Goal: Task Accomplishment & Management: Complete application form

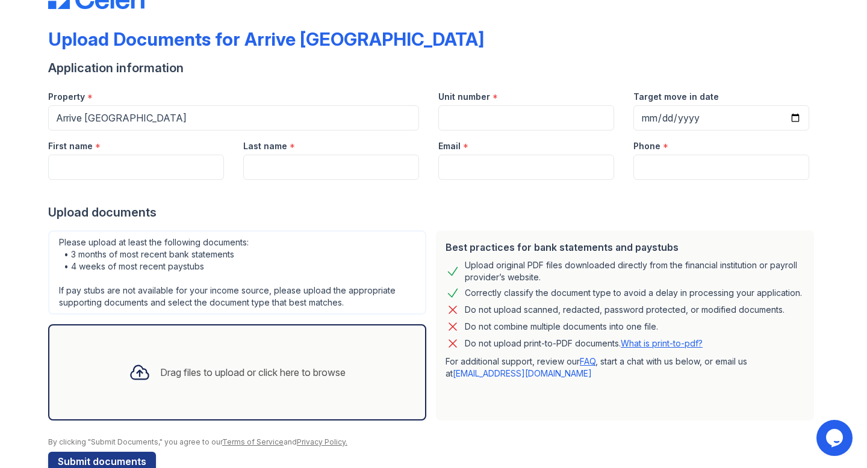
scroll to position [30, 0]
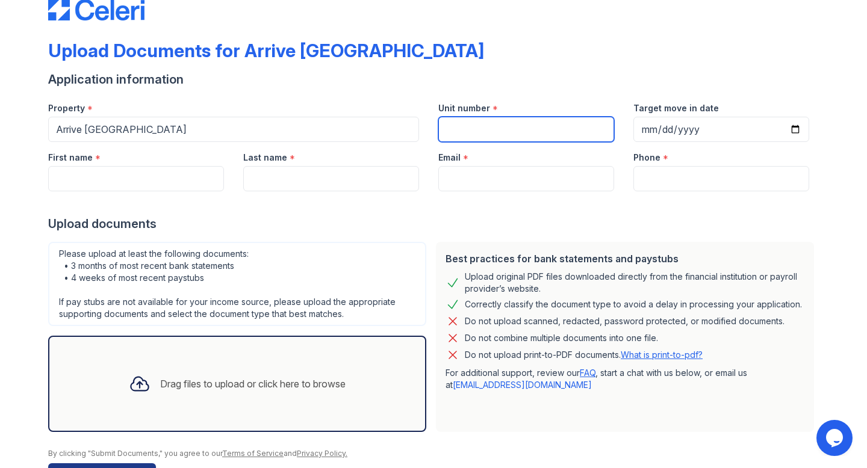
click at [463, 128] on input "Unit number" at bounding box center [526, 129] width 176 height 25
type input "8104"
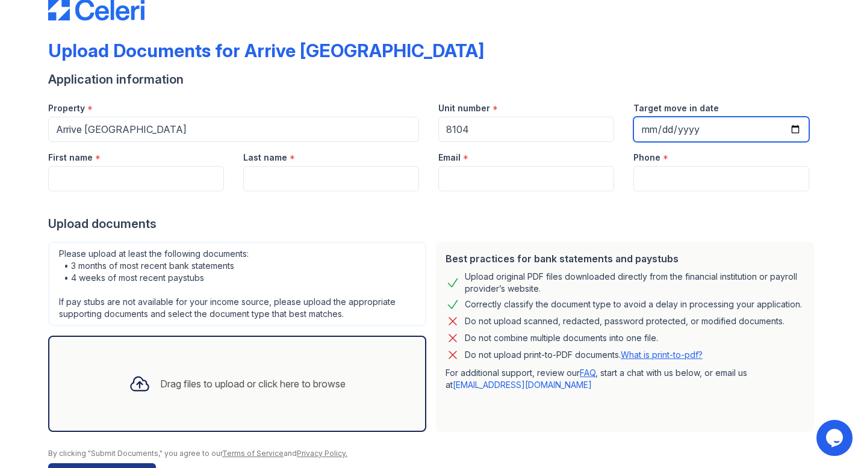
click at [795, 128] on input "Target move in date" at bounding box center [721, 129] width 176 height 25
type input "[DATE]"
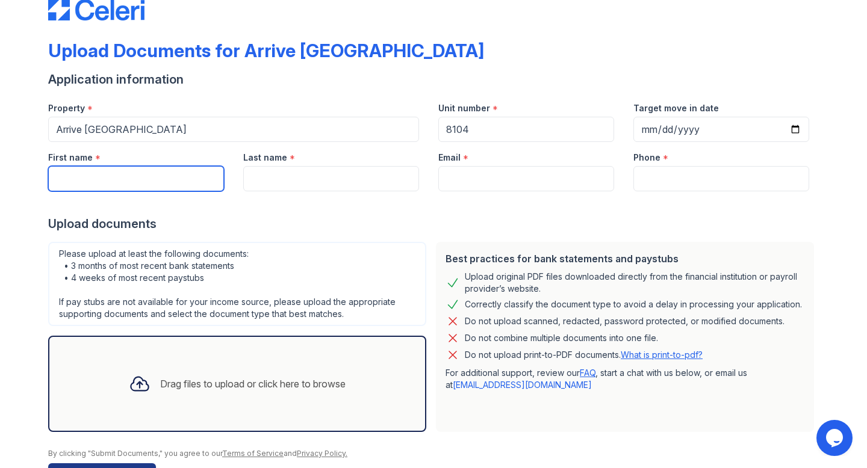
click at [185, 176] on input "First name" at bounding box center [136, 178] width 176 height 25
type input "SAIDUSHYANTH"
type input "[PERSON_NAME]"
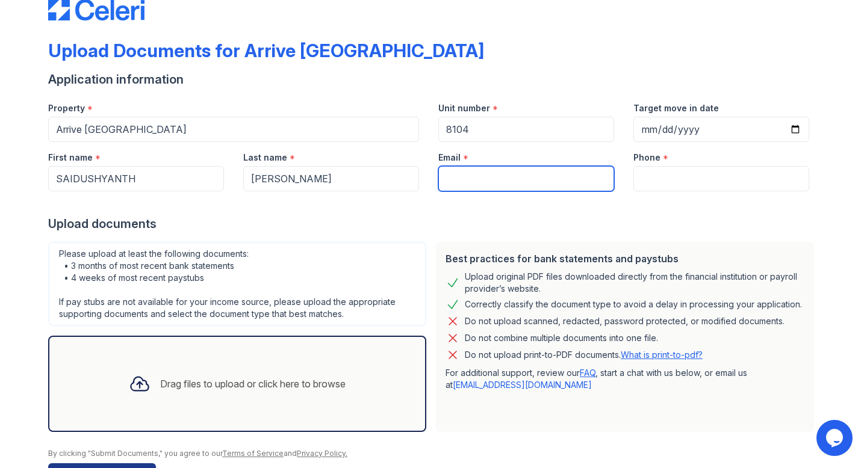
click at [478, 176] on input "Email" at bounding box center [526, 178] width 176 height 25
type input "a"
type input "[EMAIL_ADDRESS][PERSON_NAME][DOMAIN_NAME]"
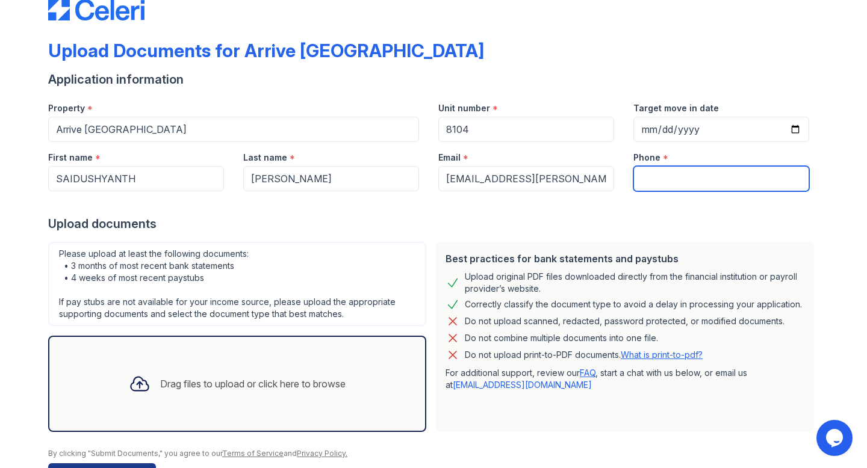
click at [657, 176] on input "Phone" at bounding box center [721, 178] width 176 height 25
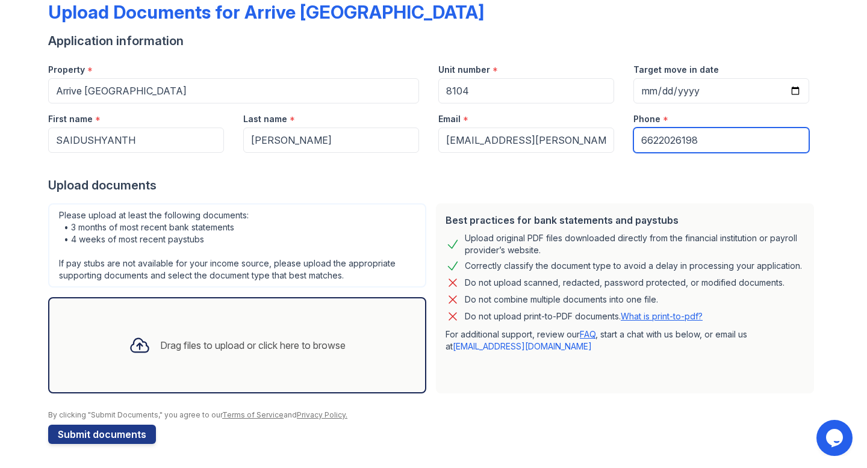
type input "6622026198"
click at [235, 345] on div "Drag files to upload or click here to browse" at bounding box center [252, 345] width 185 height 14
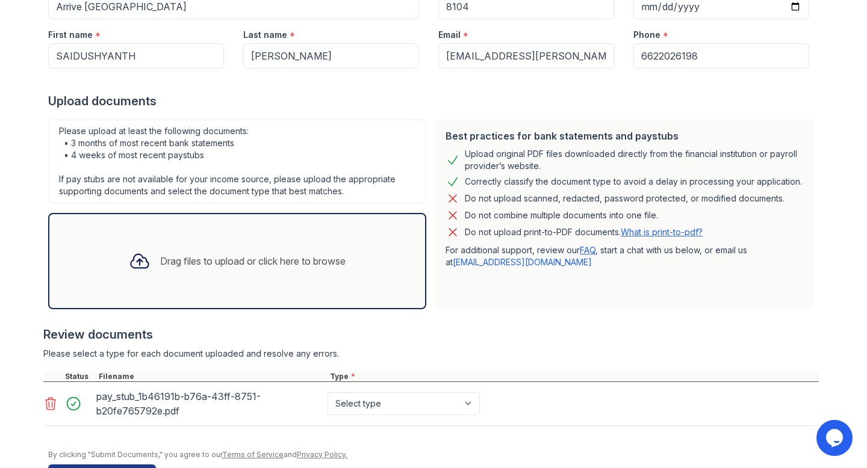
scroll to position [159, 0]
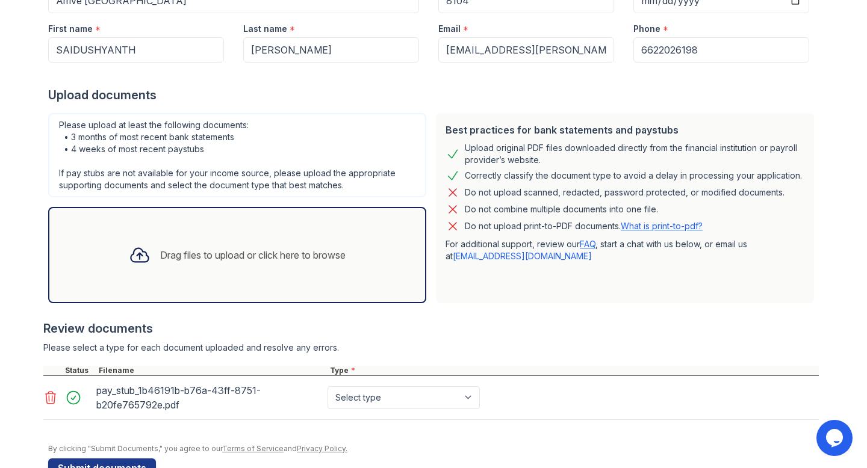
click at [246, 260] on div "Drag files to upload or click here to browse" at bounding box center [252, 255] width 185 height 14
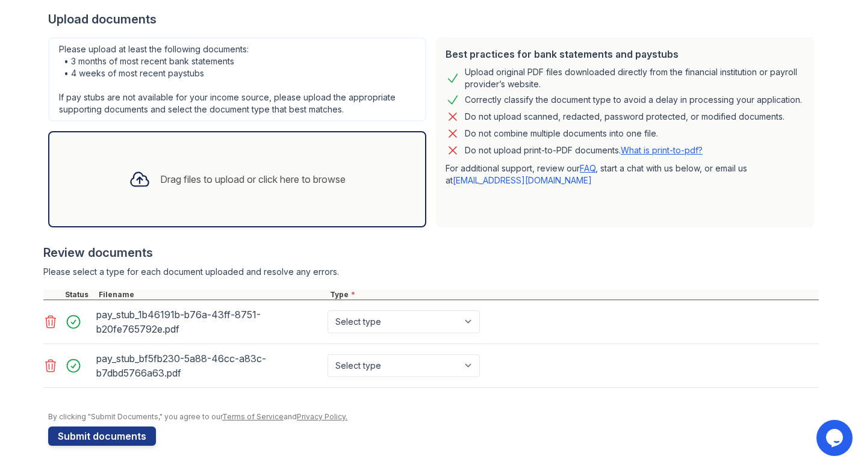
scroll to position [236, 0]
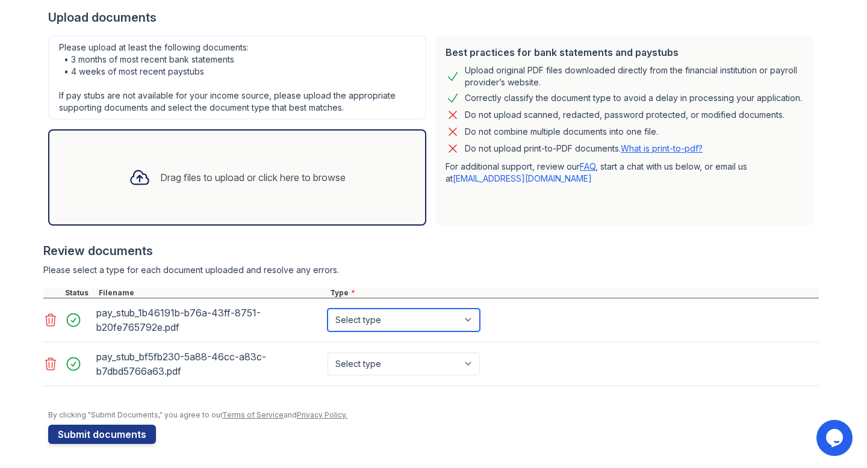
click at [468, 324] on select "Select type Paystub Bank Statement Offer Letter Tax Documents Benefit Award Let…" at bounding box center [403, 320] width 152 height 23
select select "paystub"
click at [327, 309] on select "Select type Paystub Bank Statement Offer Letter Tax Documents Benefit Award Let…" at bounding box center [403, 320] width 152 height 23
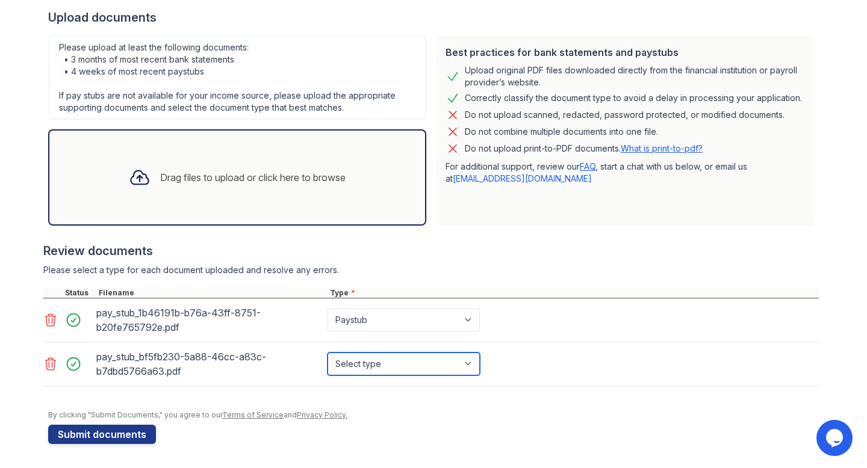
click at [460, 359] on select "Select type Paystub Bank Statement Offer Letter Tax Documents Benefit Award Let…" at bounding box center [403, 364] width 152 height 23
select select "paystub"
click at [327, 353] on select "Select type Paystub Bank Statement Offer Letter Tax Documents Benefit Award Let…" at bounding box center [403, 364] width 152 height 23
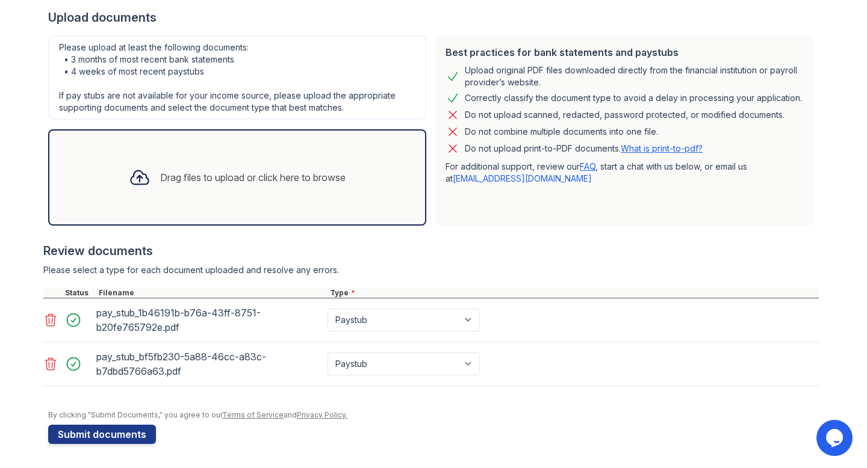
click at [217, 196] on div "Drag files to upload or click here to browse" at bounding box center [237, 177] width 236 height 41
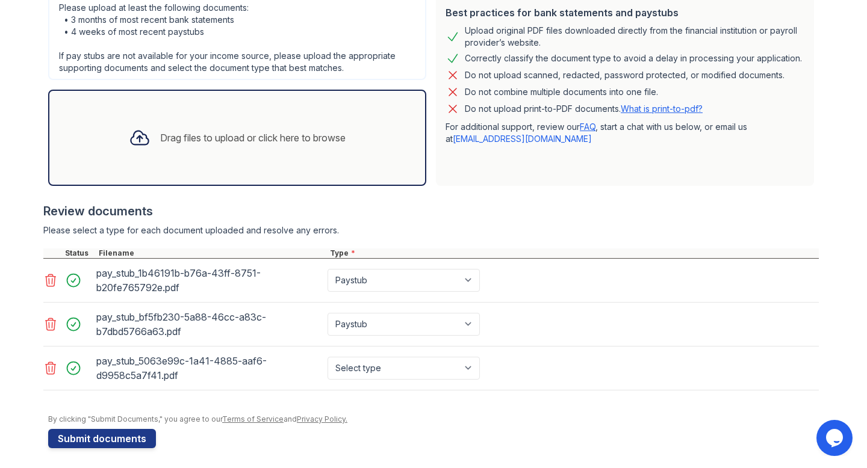
scroll to position [280, 0]
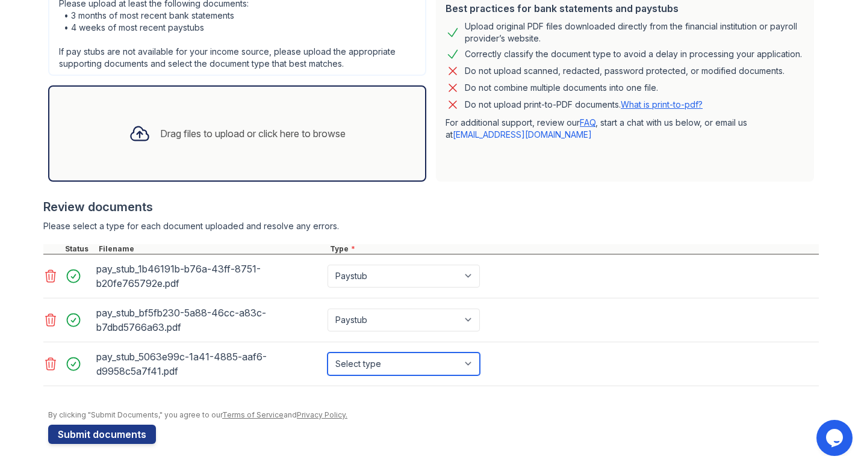
click at [474, 368] on select "Select type Paystub Bank Statement Offer Letter Tax Documents Benefit Award Let…" at bounding box center [403, 364] width 152 height 23
select select "paystub"
click at [327, 353] on select "Select type Paystub Bank Statement Offer Letter Tax Documents Benefit Award Let…" at bounding box center [403, 364] width 152 height 23
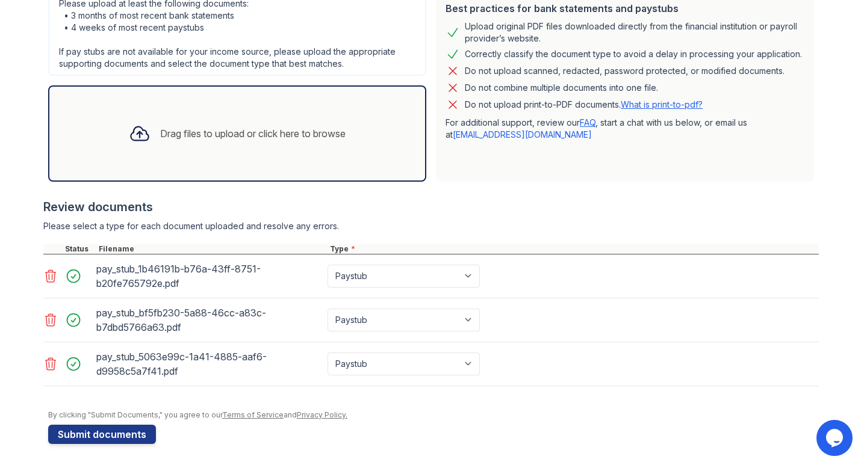
click at [230, 138] on div "Drag files to upload or click here to browse" at bounding box center [252, 133] width 185 height 14
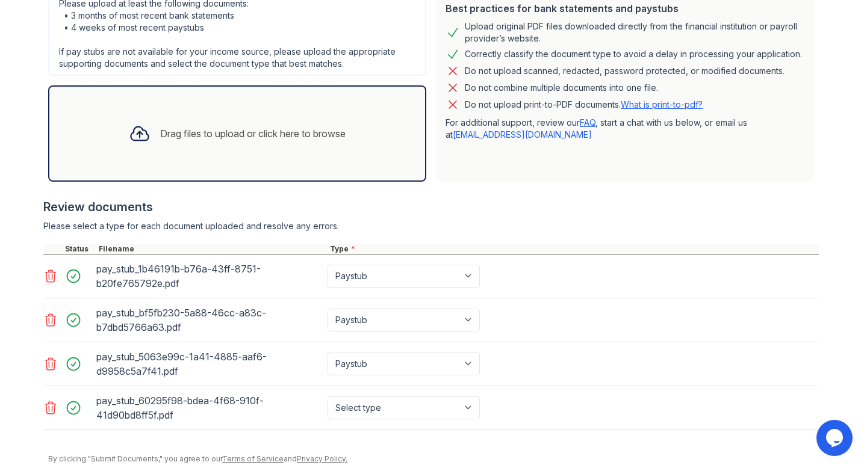
scroll to position [324, 0]
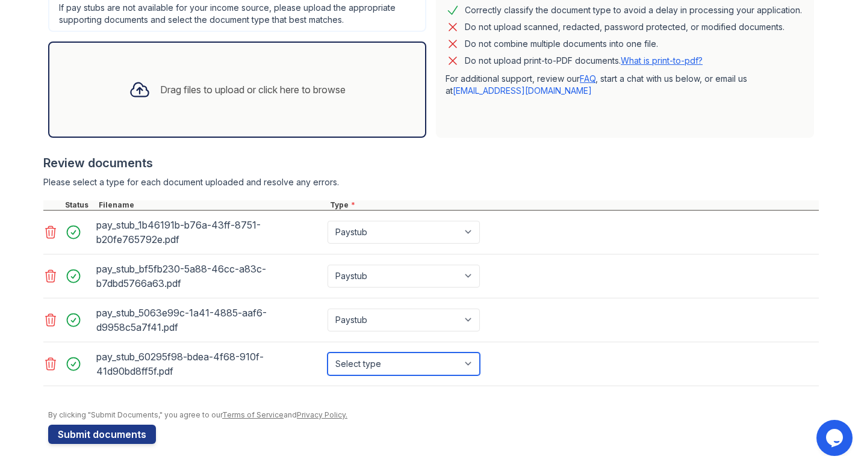
click at [460, 363] on select "Select type Paystub Bank Statement Offer Letter Tax Documents Benefit Award Let…" at bounding box center [403, 364] width 152 height 23
select select "paystub"
click at [327, 353] on select "Select type Paystub Bank Statement Offer Letter Tax Documents Benefit Award Let…" at bounding box center [403, 364] width 152 height 23
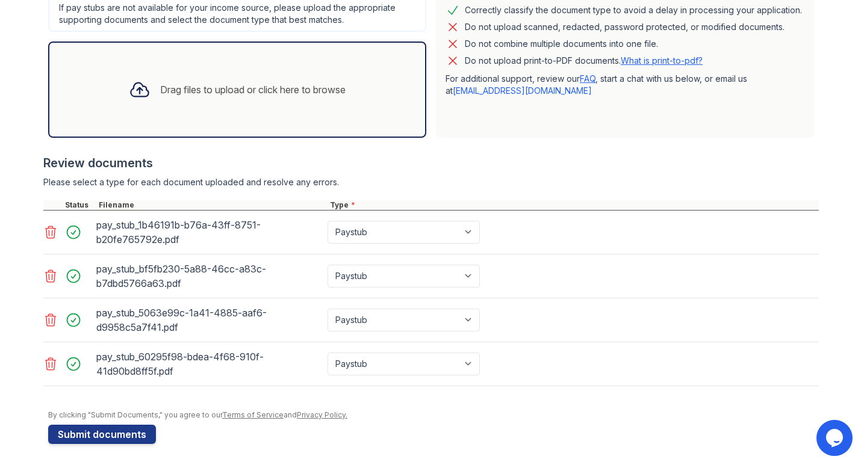
click at [549, 402] on div at bounding box center [433, 404] width 770 height 12
click at [123, 434] on button "Submit documents" at bounding box center [102, 434] width 108 height 19
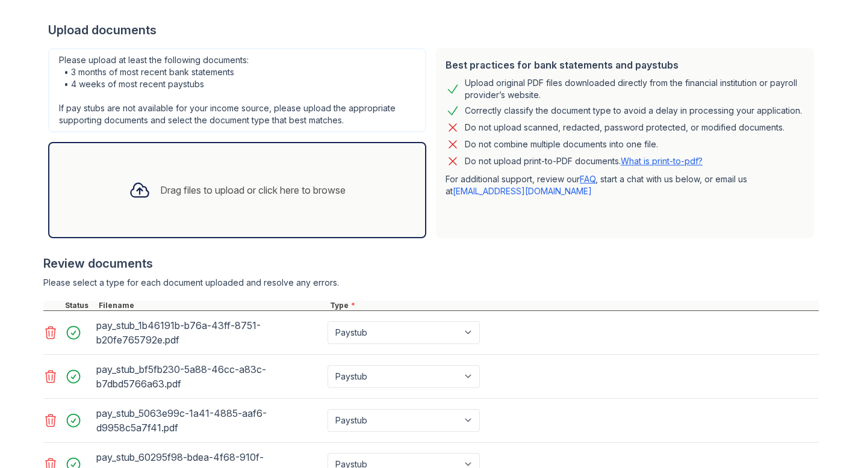
scroll to position [397, 0]
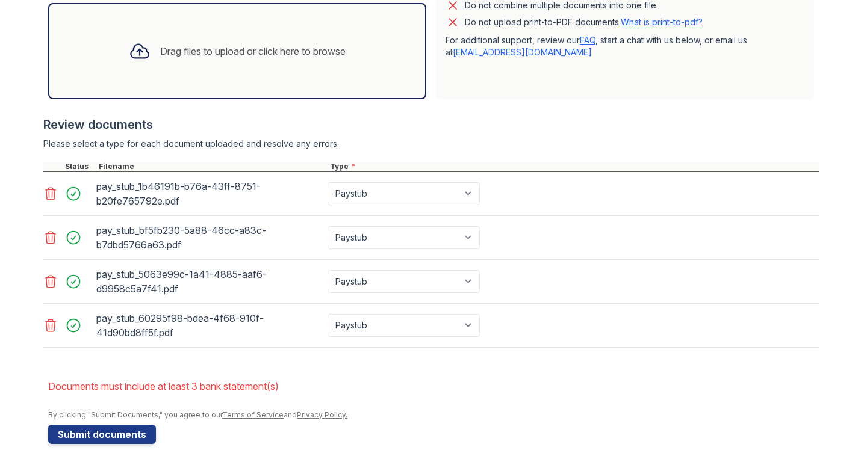
click at [209, 51] on div "Drag files to upload or click here to browse" at bounding box center [252, 51] width 185 height 14
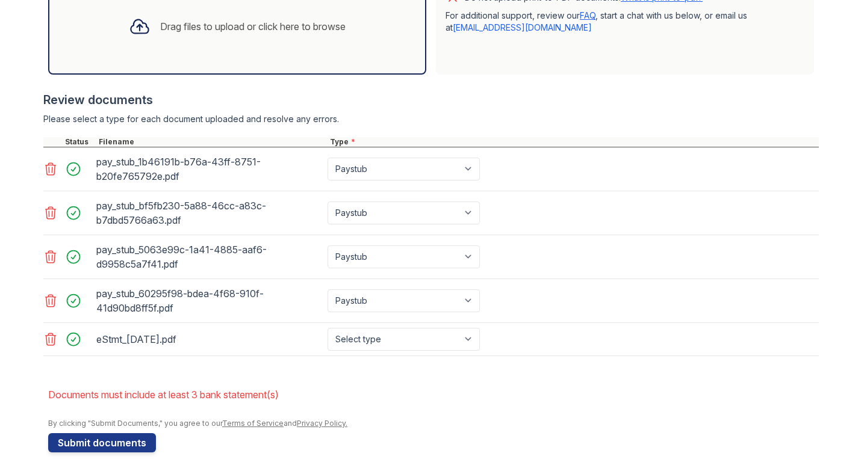
scroll to position [430, 0]
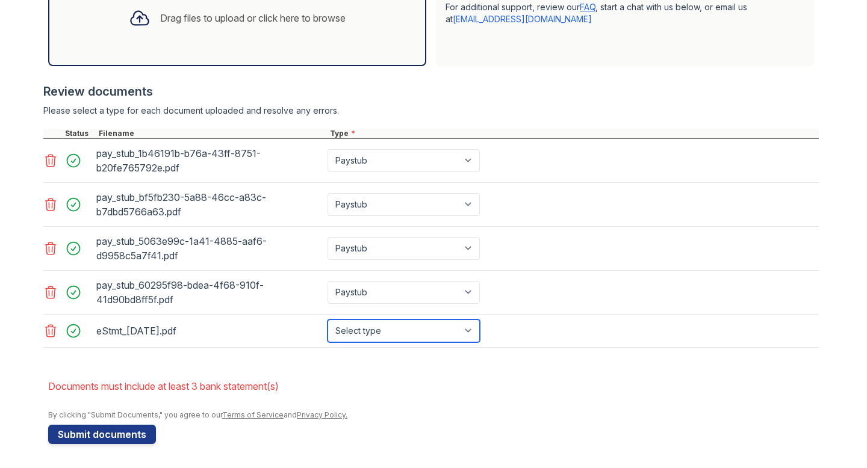
click at [476, 332] on select "Select type Paystub Bank Statement Offer Letter Tax Documents Benefit Award Let…" at bounding box center [403, 331] width 152 height 23
select select "bank_statement"
click at [327, 320] on select "Select type Paystub Bank Statement Offer Letter Tax Documents Benefit Award Let…" at bounding box center [403, 331] width 152 height 23
click at [208, 20] on div "Drag files to upload or click here to browse" at bounding box center [252, 18] width 185 height 14
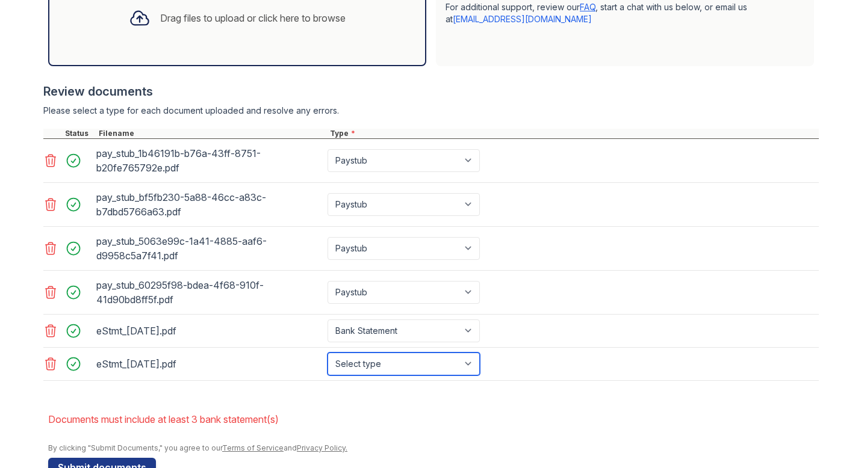
click at [457, 363] on select "Select type Paystub Bank Statement Offer Letter Tax Documents Benefit Award Let…" at bounding box center [403, 364] width 152 height 23
select select "bank_statement"
click at [327, 353] on select "Select type Paystub Bank Statement Offer Letter Tax Documents Benefit Award Let…" at bounding box center [403, 364] width 152 height 23
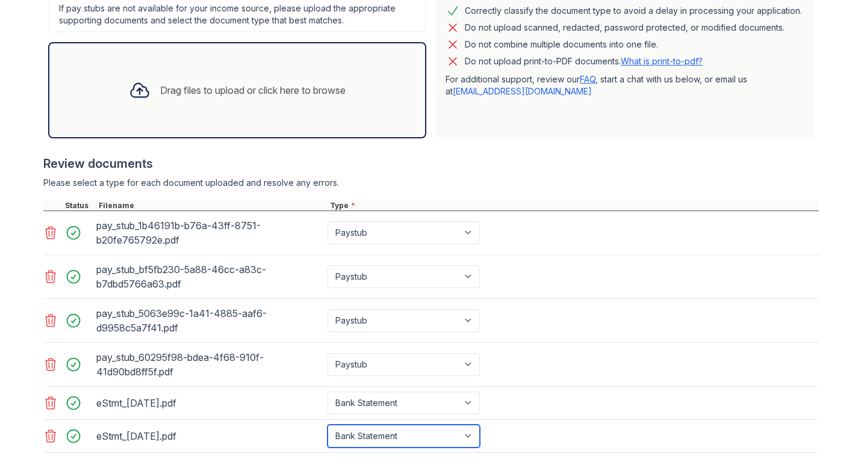
scroll to position [356, 0]
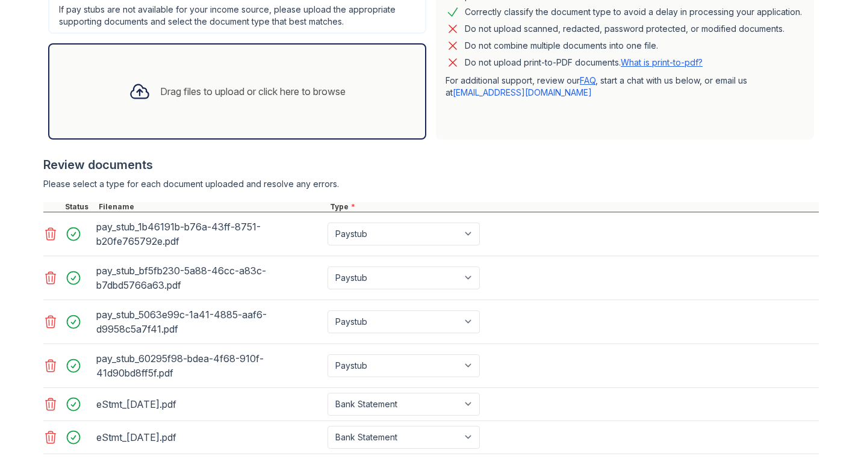
click at [229, 99] on div "Drag files to upload or click here to browse" at bounding box center [237, 91] width 236 height 41
click at [160, 96] on div "Drag files to upload or click here to browse" at bounding box center [252, 91] width 185 height 14
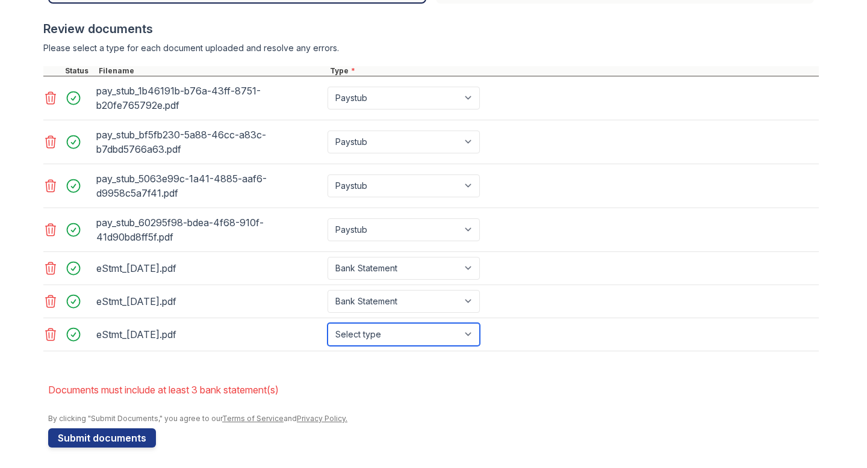
click at [456, 337] on select "Select type Paystub Bank Statement Offer Letter Tax Documents Benefit Award Let…" at bounding box center [403, 334] width 152 height 23
select select "bank_statement"
click at [327, 323] on select "Select type Paystub Bank Statement Offer Letter Tax Documents Benefit Award Let…" at bounding box center [403, 334] width 152 height 23
click at [399, 373] on form "Application information Property * Arrive [GEOGRAPHIC_DATA] Unit number * 8104 …" at bounding box center [433, 45] width 770 height 805
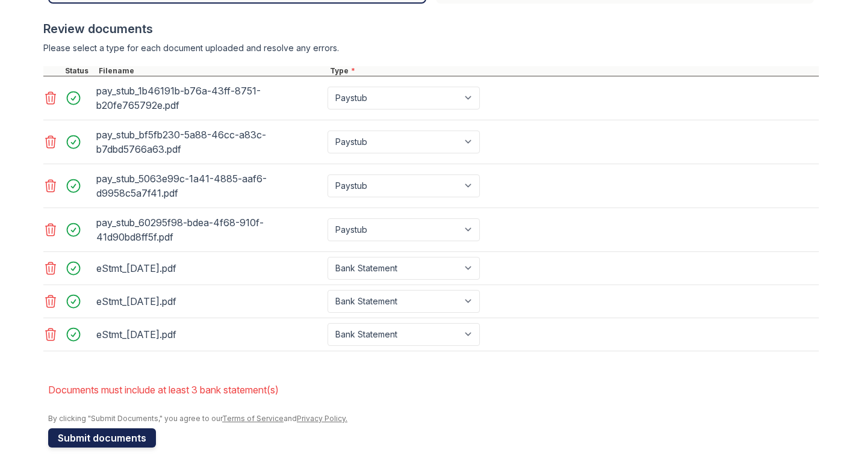
click at [139, 436] on button "Submit documents" at bounding box center [102, 437] width 108 height 19
